Goal: Check status: Check status

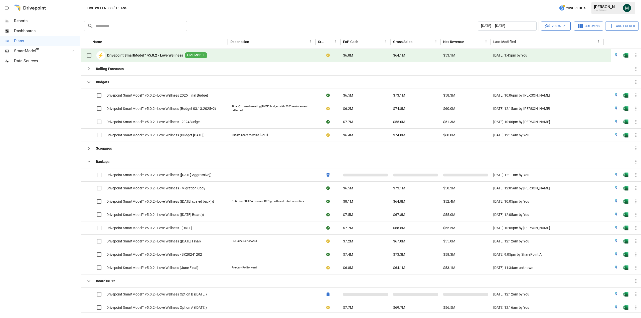
click at [22, 20] on span "Reports" at bounding box center [47, 21] width 66 height 6
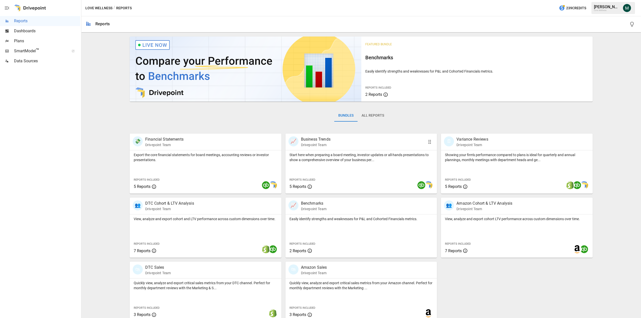
scroll to position [6, 0]
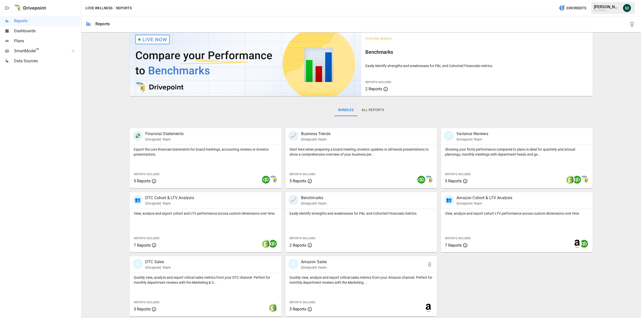
click at [308, 262] on p "Amazon Sales" at bounding box center [314, 262] width 26 height 6
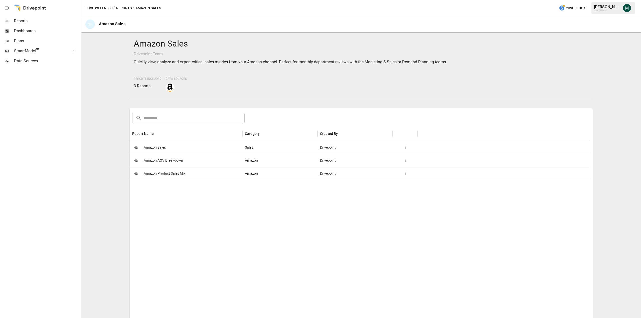
click at [156, 146] on span "Amazon Sales" at bounding box center [155, 147] width 22 height 13
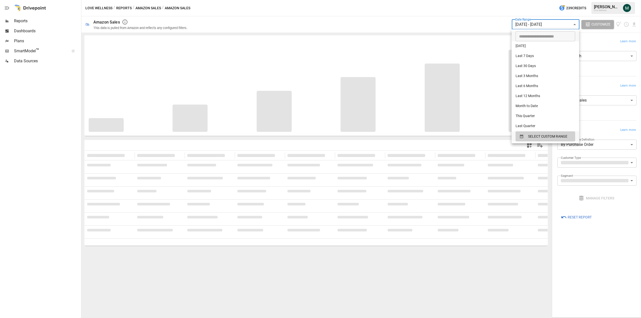
click at [549, 0] on body "**********" at bounding box center [320, 0] width 641 height 0
click at [537, 138] on span "SELECT CUSTOM RANGE" at bounding box center [547, 137] width 39 height 6
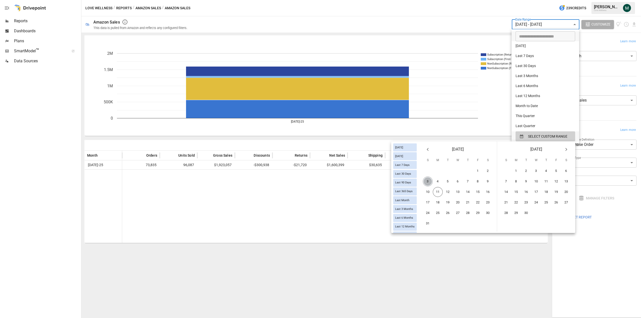
click at [427, 183] on button "3" at bounding box center [428, 182] width 10 height 10
click at [488, 182] on button "9" at bounding box center [488, 182] width 10 height 10
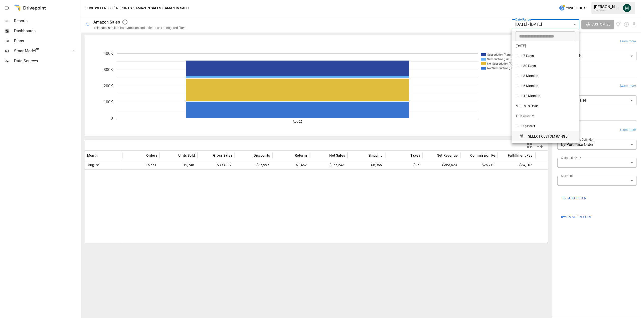
click at [533, 134] on span "SELECT CUSTOM RANGE" at bounding box center [547, 137] width 39 height 6
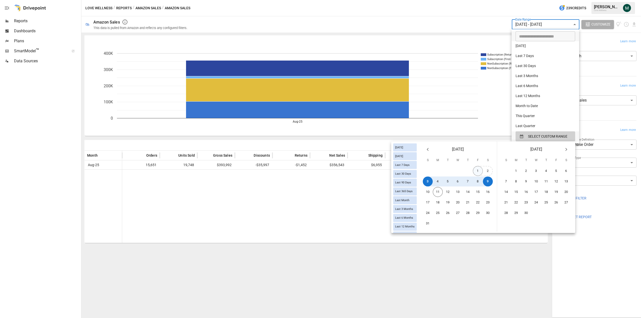
click at [477, 172] on button "1" at bounding box center [478, 171] width 10 height 10
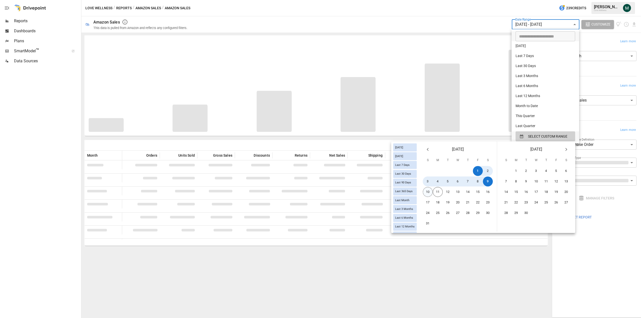
click at [426, 192] on button "10" at bounding box center [428, 192] width 10 height 10
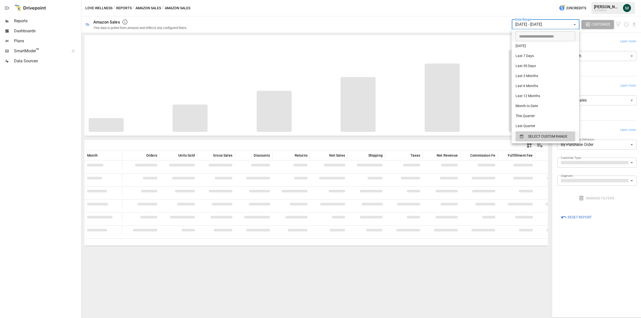
click at [481, 262] on div at bounding box center [320, 159] width 641 height 318
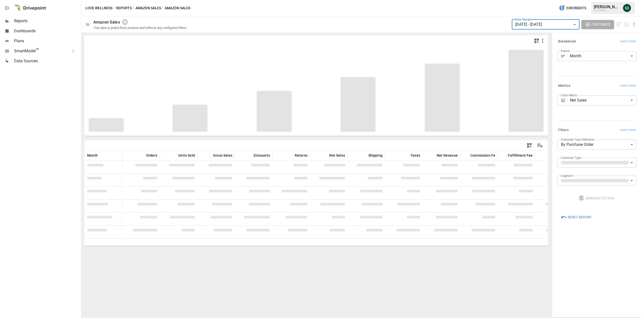
click at [602, 0] on body "**********" at bounding box center [320, 0] width 641 height 0
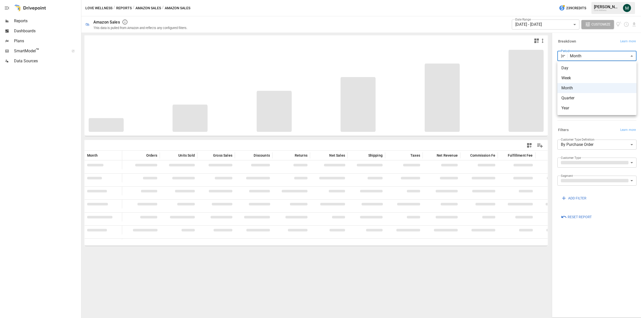
click at [589, 69] on span "Day" at bounding box center [597, 68] width 71 height 6
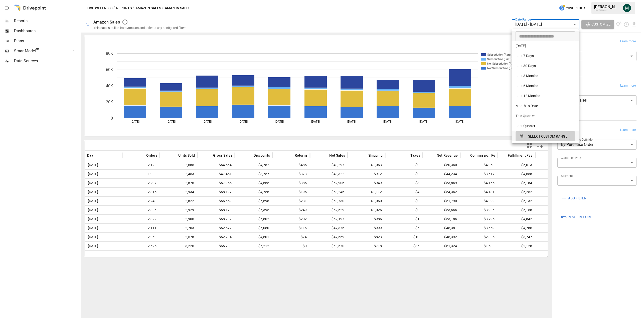
click at [556, 0] on body "Reports Dashboards Plans SmartModel ™ Data Sources Love Wellness / Reports / Am…" at bounding box center [320, 0] width 641 height 0
click at [545, 138] on span "SELECT CUSTOM RANGE" at bounding box center [547, 137] width 39 height 6
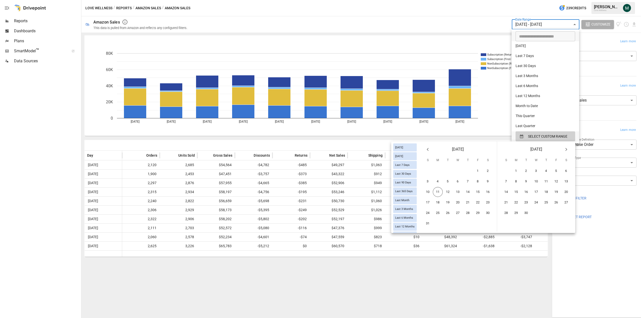
click at [426, 29] on div at bounding box center [320, 159] width 641 height 318
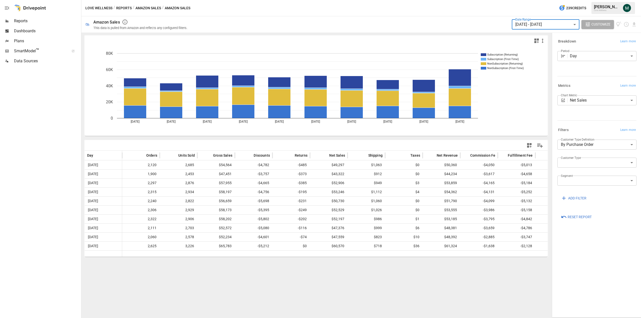
click at [609, 0] on body "Reports Dashboards Plans SmartModel ™ Data Sources Love Wellness / Reports / Am…" at bounding box center [320, 0] width 641 height 0
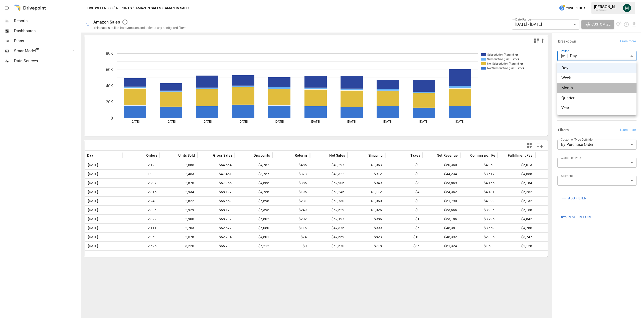
click at [575, 88] on span "Month" at bounding box center [597, 88] width 71 height 6
type input "*****"
